Goal: Navigation & Orientation: Go to known website

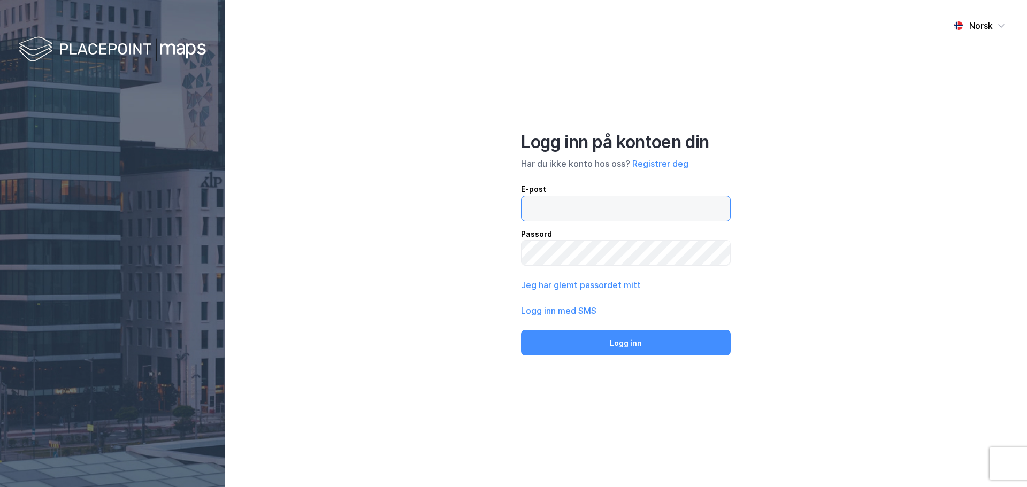
click at [582, 198] on input "email" at bounding box center [626, 208] width 209 height 25
type input "[EMAIL_ADDRESS][DOMAIN_NAME]"
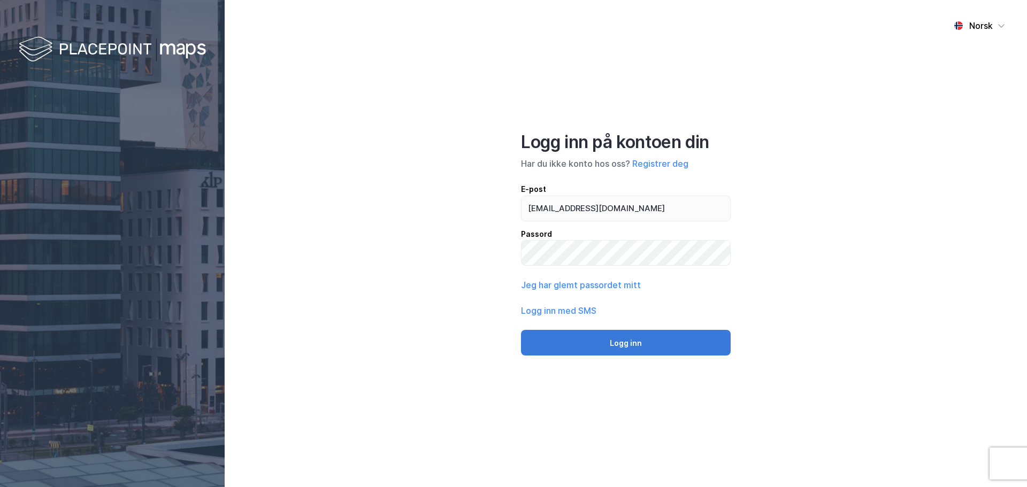
click at [620, 338] on button "Logg inn" at bounding box center [626, 343] width 210 height 26
